Goal: Use online tool/utility: Utilize a website feature to perform a specific function

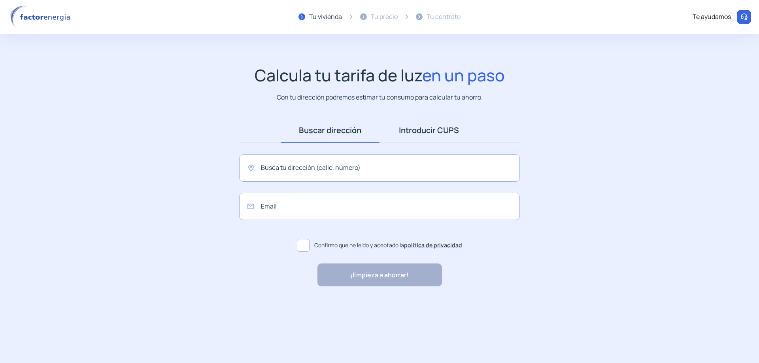
click at [413, 129] on link "Introducir CUPS" at bounding box center [428, 130] width 99 height 24
